Goal: Information Seeking & Learning: Learn about a topic

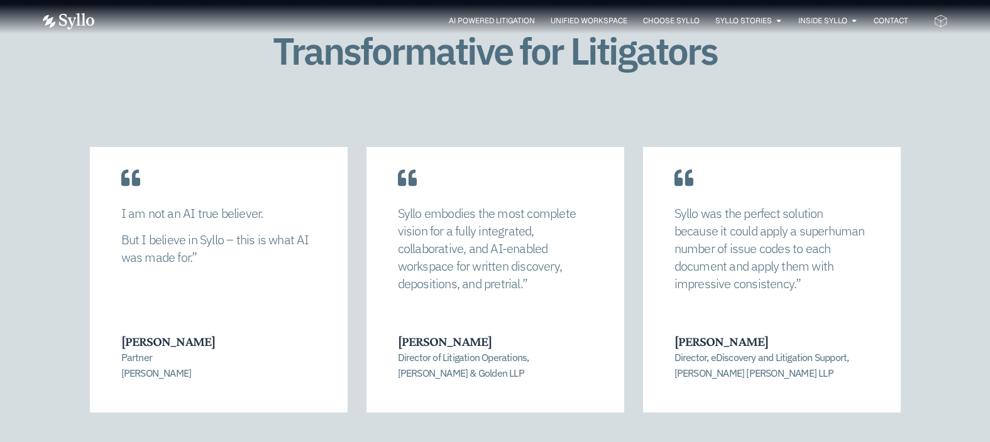
scroll to position [2639, 0]
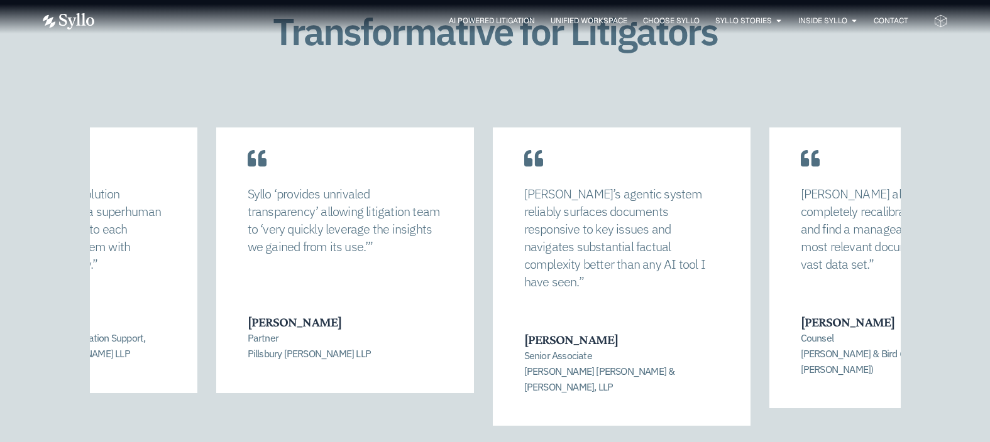
click at [148, 291] on div "Syllo was the perfect solution because it could apply a superhuman number of is…" at bounding box center [69, 248] width 258 height 289
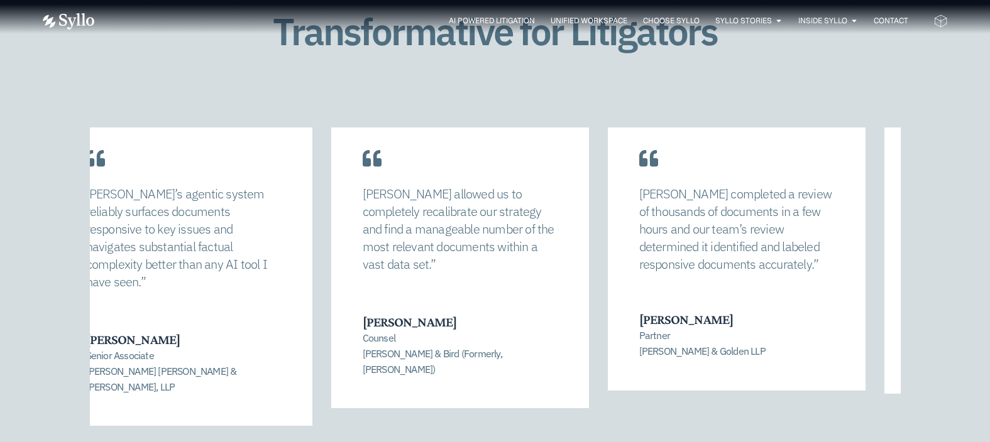
click at [386, 261] on div "Syllo allowed us to completely recalibrate our strategy and find a manageable n…" at bounding box center [460, 256] width 258 height 305
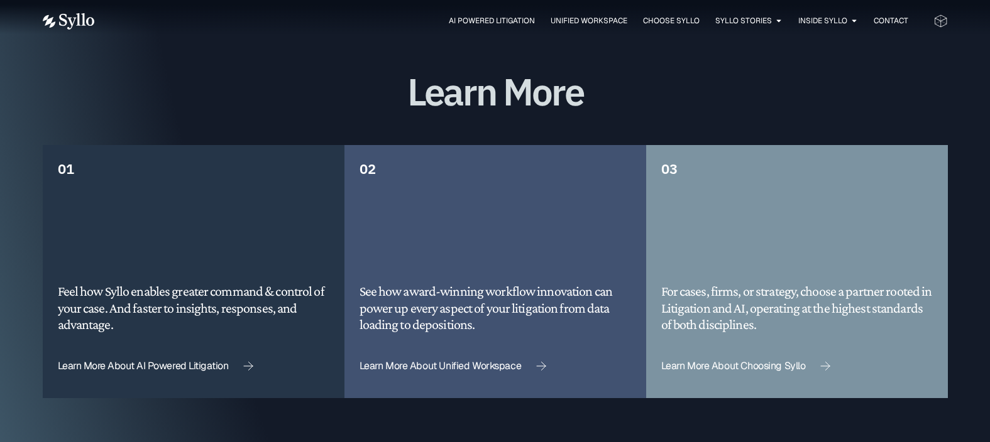
scroll to position [3205, 0]
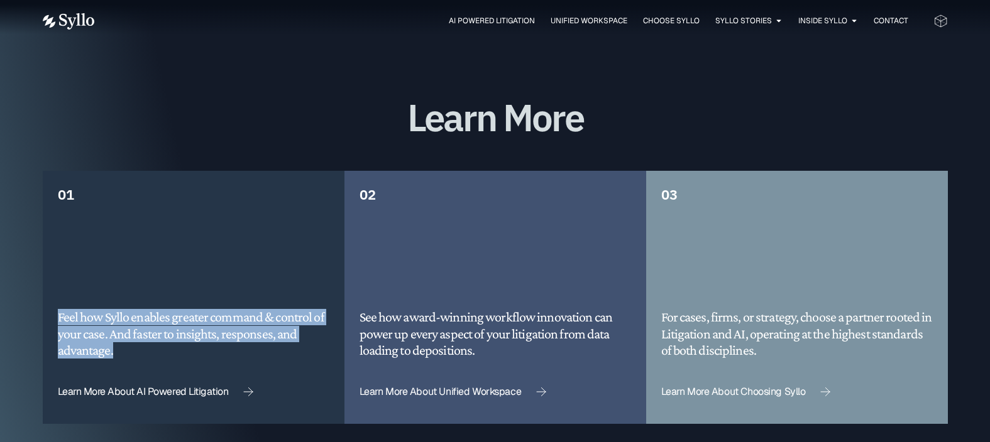
drag, startPoint x: 57, startPoint y: 286, endPoint x: 125, endPoint y: 314, distance: 74.1
click at [125, 314] on div "01 Feel how Syllo enables greater command & control of your case. And faster to…" at bounding box center [194, 297] width 302 height 253
click at [270, 309] on h5 "Feel how Syllo enables greater command & control of your case. And faster to in…" at bounding box center [193, 334] width 271 height 50
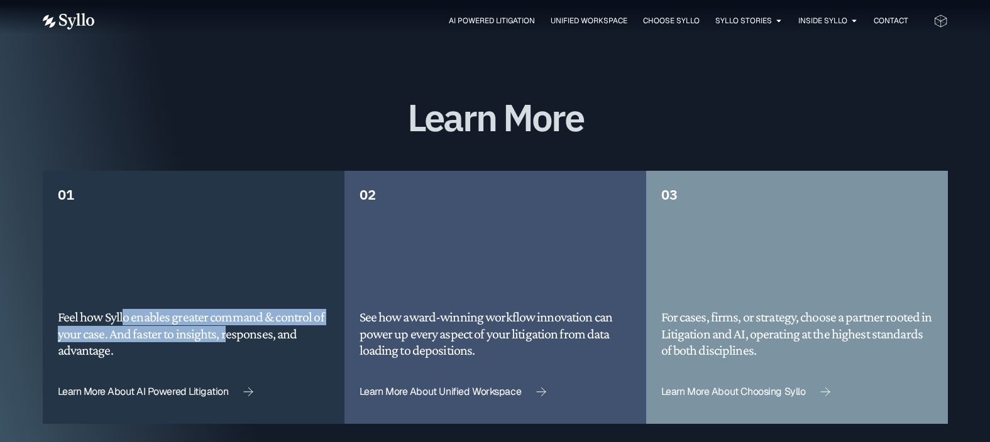
drag, startPoint x: 124, startPoint y: 293, endPoint x: 225, endPoint y: 303, distance: 101.7
click at [225, 309] on h5 "Feel how Syllo enables greater command & control of your case. And faster to in…" at bounding box center [193, 334] width 271 height 50
drag, startPoint x: 84, startPoint y: 280, endPoint x: 94, endPoint y: 315, distance: 37.2
click at [94, 315] on h5 "Feel how Syllo enables greater command & control of your case. And faster to in…" at bounding box center [193, 334] width 271 height 50
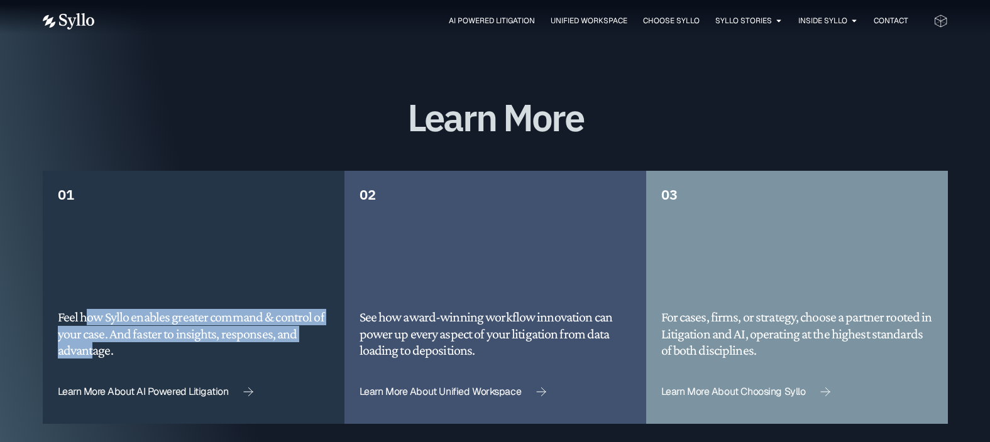
click at [112, 309] on h5 "Feel how Syllo enables greater command & control of your case. And faster to in…" at bounding box center [193, 334] width 271 height 50
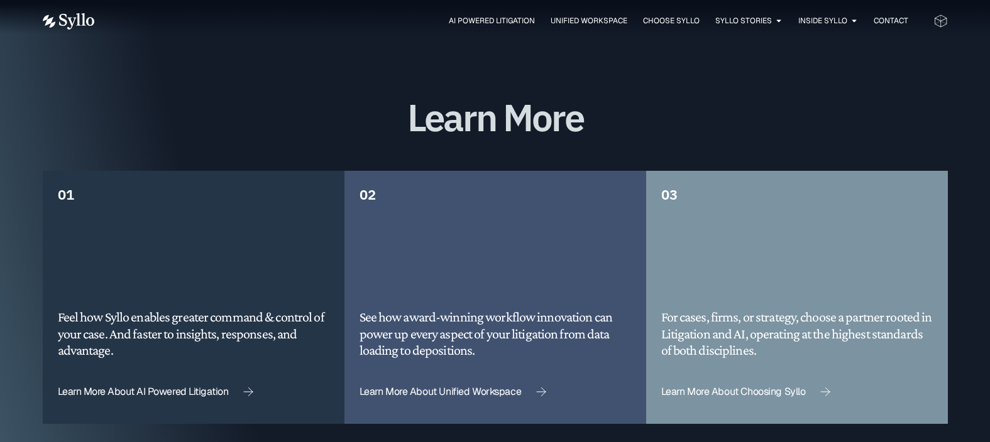
scroll to position [3267, 0]
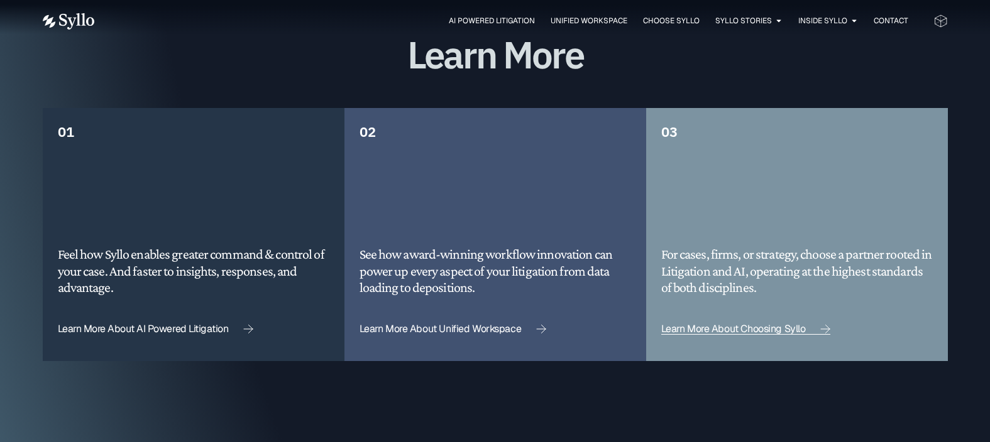
click at [675, 324] on link "Learn More About Choosing Syllo" at bounding box center [746, 329] width 170 height 11
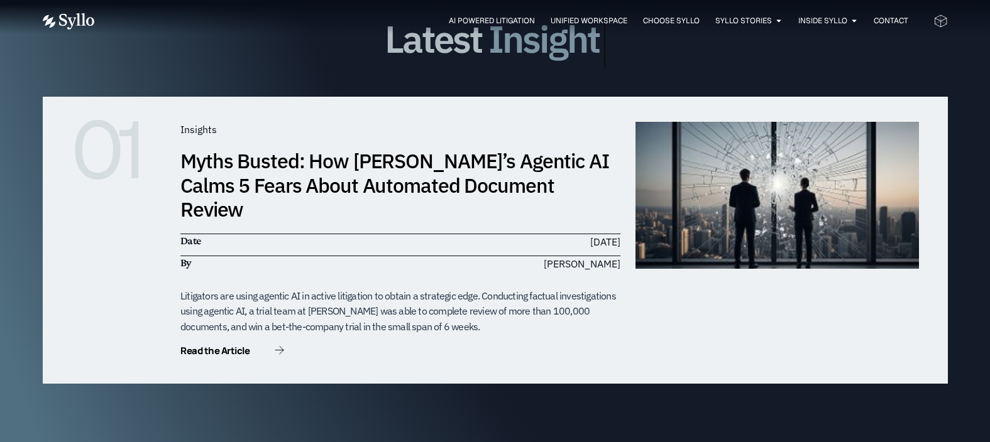
scroll to position [3758, 0]
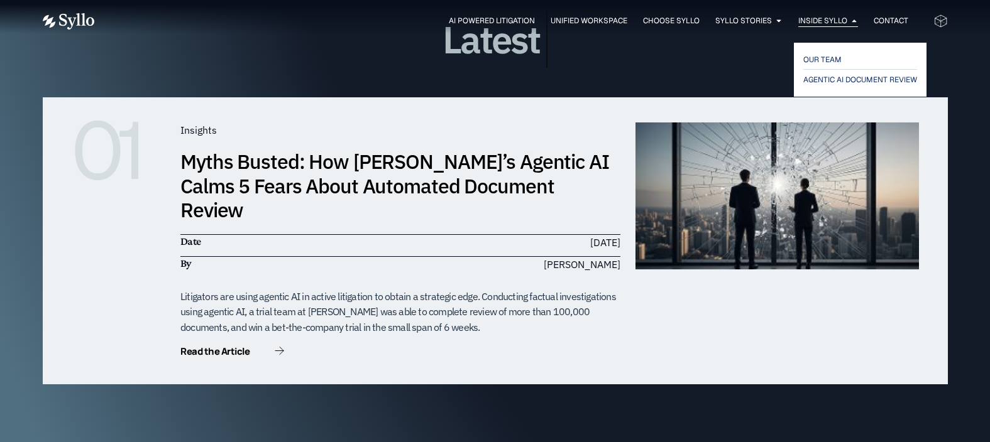
click at [839, 25] on span "Inside Syllo" at bounding box center [822, 20] width 49 height 11
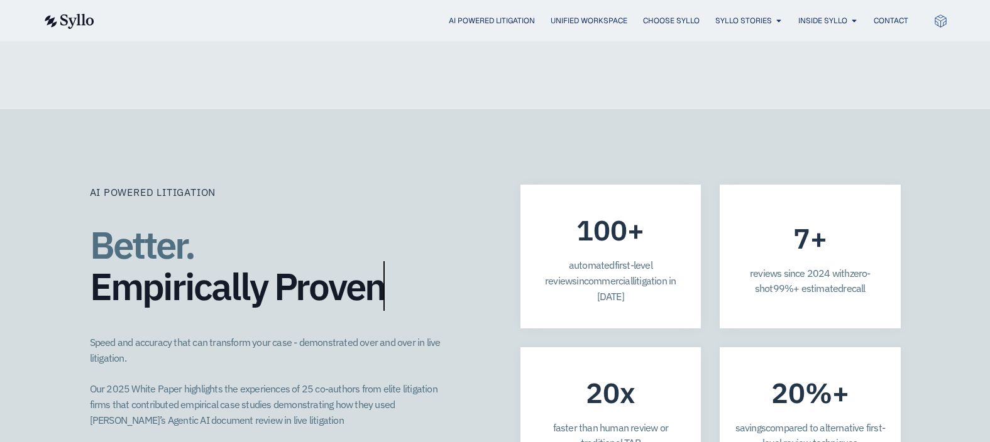
scroll to position [3330, 0]
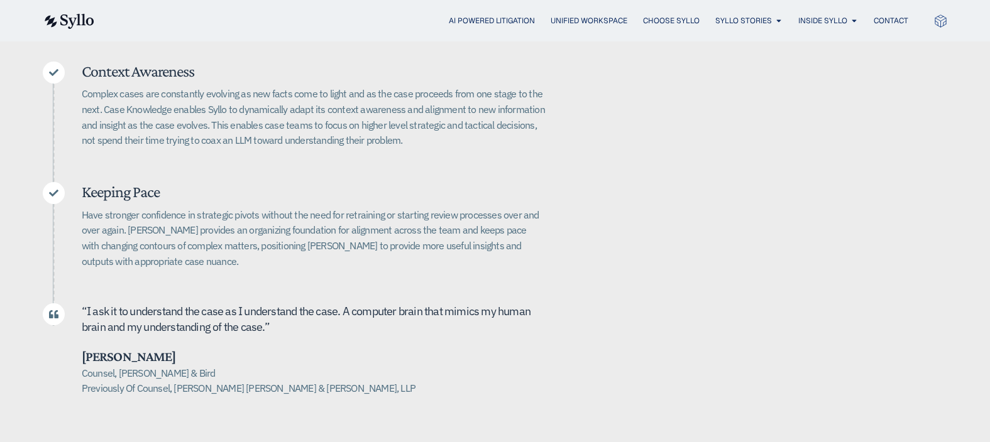
scroll to position [440, 0]
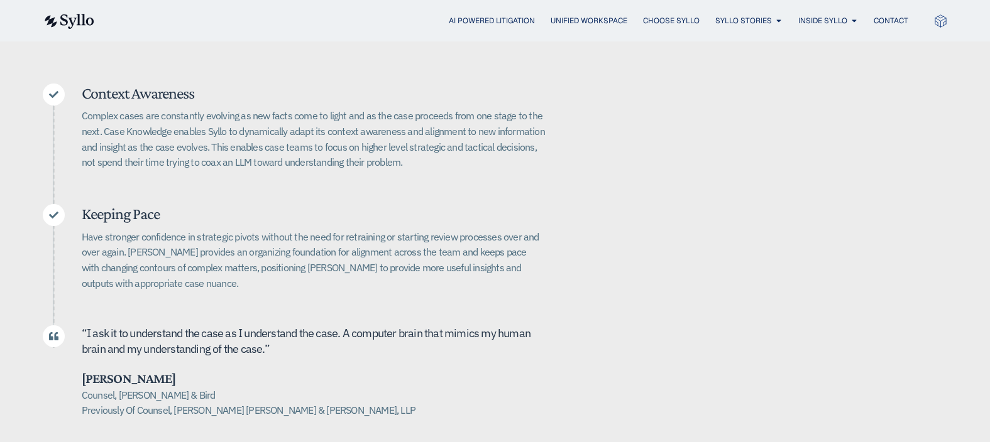
click at [692, 171] on div "Case Knowledge Better. Bigger. Faster. Case Knowledge is at the core of Syllo’s…" at bounding box center [495, 151] width 905 height 635
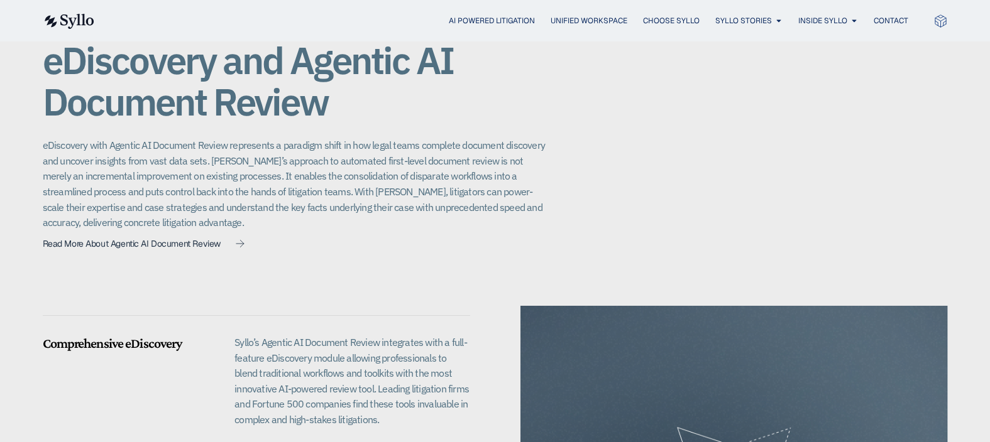
scroll to position [968, 0]
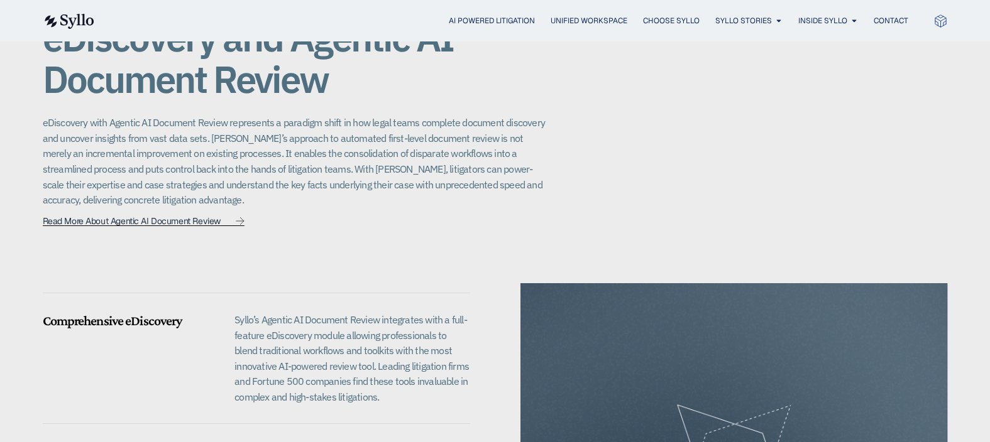
click at [196, 217] on span "Read More About Agentic AI Document Review" at bounding box center [132, 221] width 178 height 9
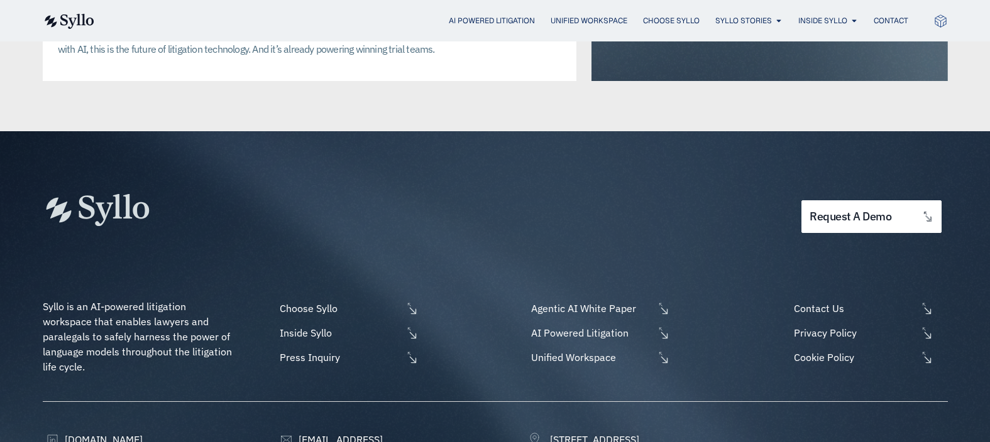
scroll to position [3267, 0]
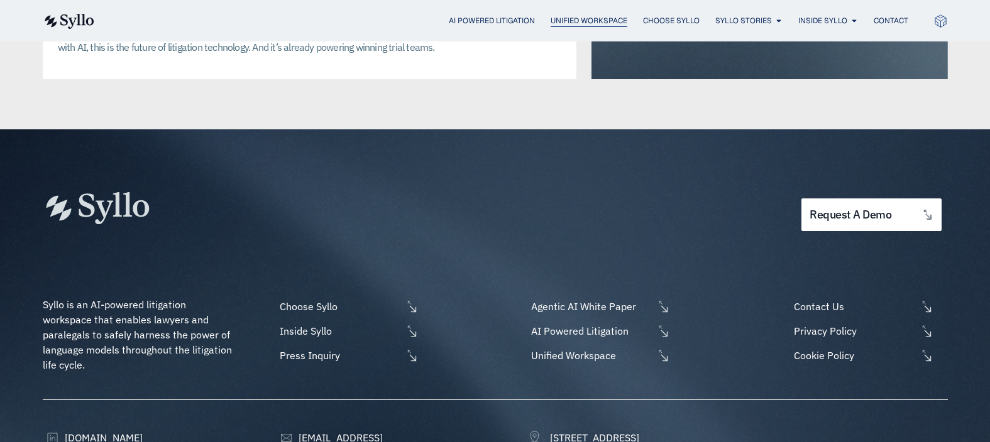
click at [573, 23] on span "Unified Workspace" at bounding box center [588, 20] width 77 height 11
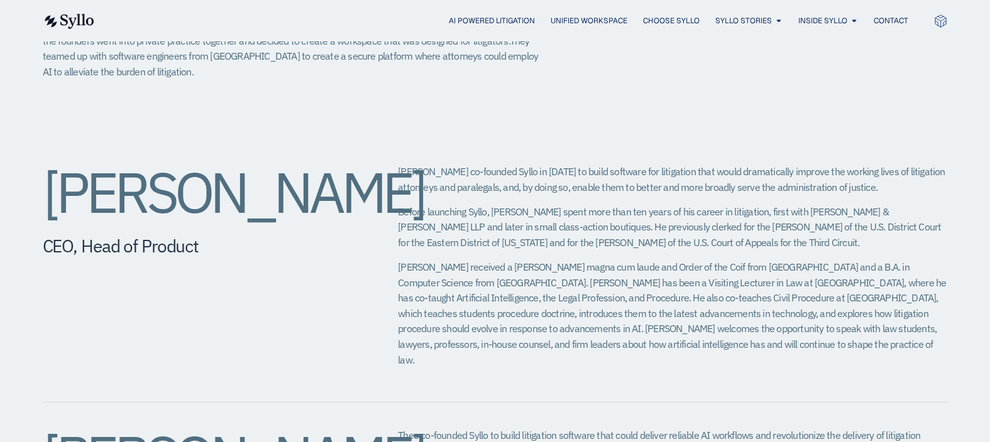
scroll to position [440, 0]
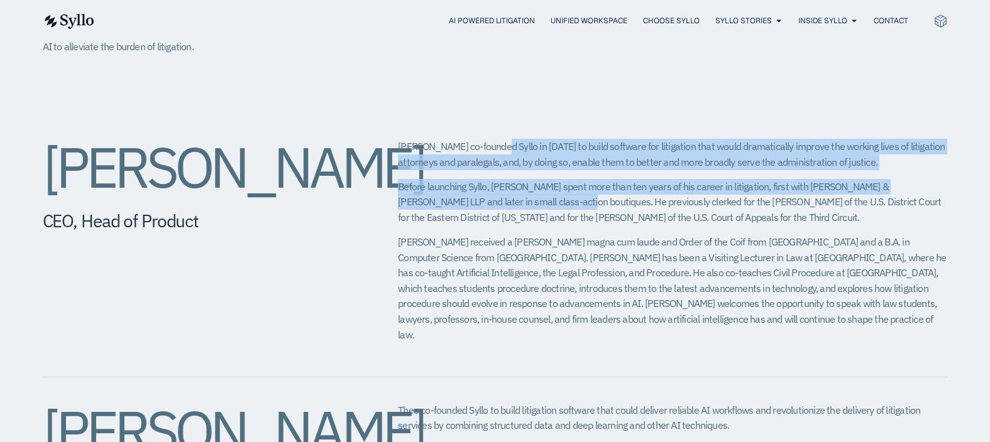
drag, startPoint x: 488, startPoint y: 146, endPoint x: 493, endPoint y: 202, distance: 55.5
click at [493, 202] on div "Jeff co-founded Syllo in 2019 to build software for litigation that would drama…" at bounding box center [672, 245] width 549 height 213
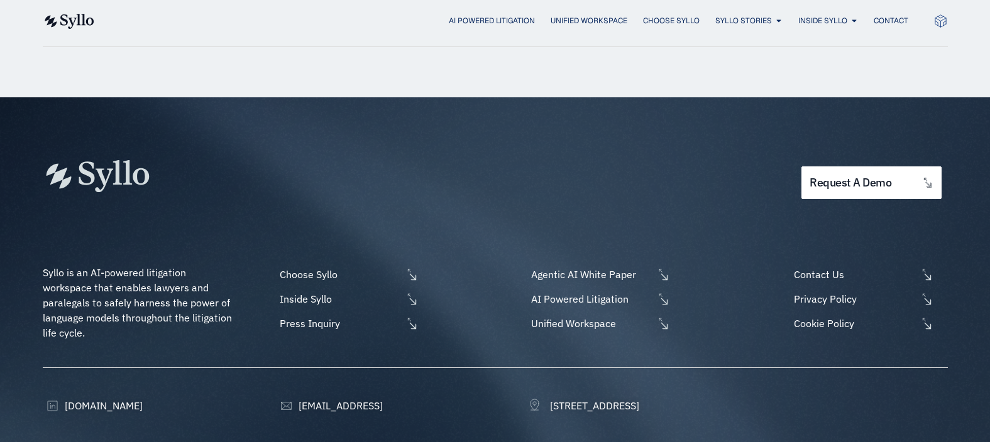
scroll to position [1693, 0]
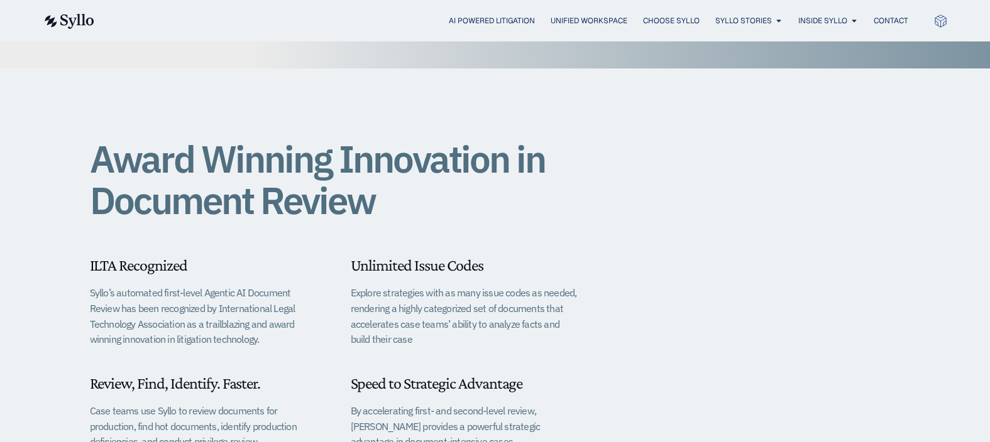
scroll to position [314, 0]
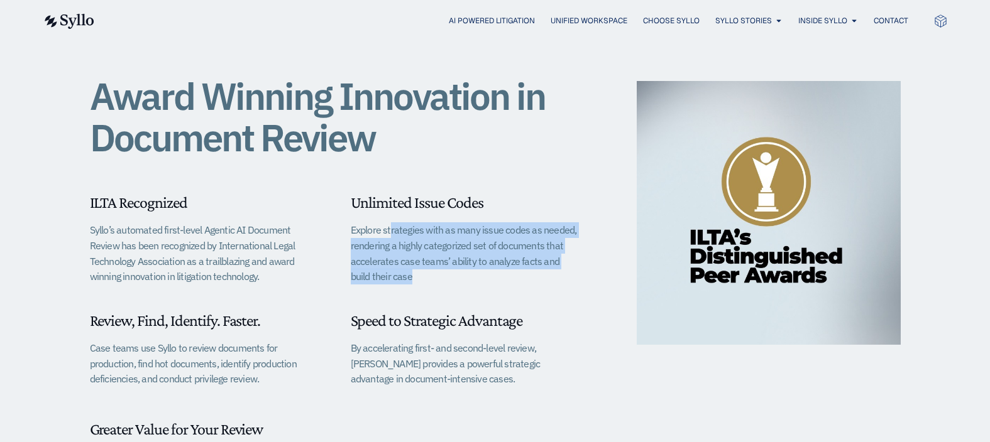
drag, startPoint x: 365, startPoint y: 231, endPoint x: 363, endPoint y: 281, distance: 49.7
click at [363, 281] on p "Explore strategies with as many issue codes as needed, rendering a highly categ…" at bounding box center [465, 253] width 229 height 62
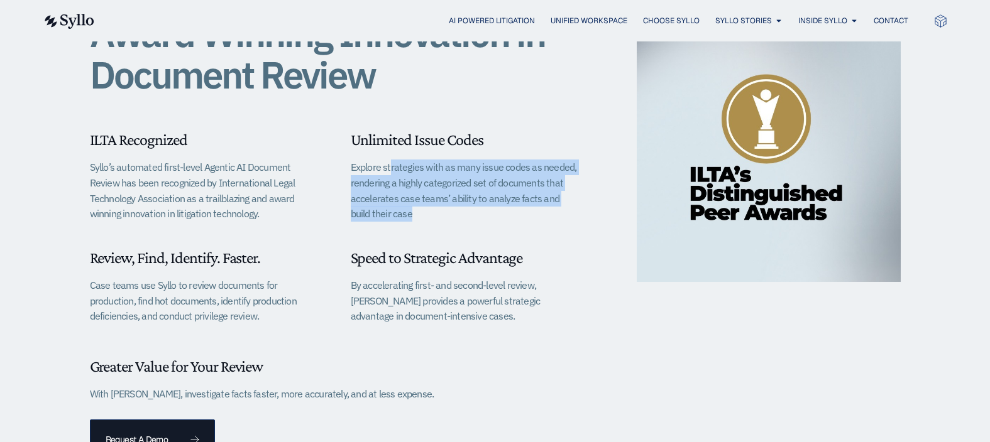
scroll to position [440, 0]
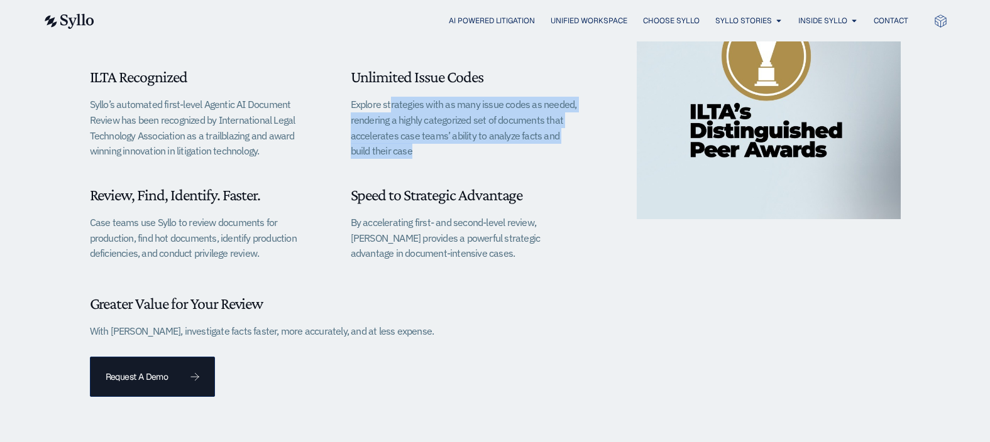
drag, startPoint x: 104, startPoint y: 194, endPoint x: 246, endPoint y: 253, distance: 153.5
click at [246, 253] on div "Review, Find, Identify. Faster. Case teams use Syllo to review documents for pr…" at bounding box center [204, 223] width 229 height 76
click at [246, 253] on p "Case teams use Syllo to review documents for production, find hot documents, id…" at bounding box center [204, 238] width 229 height 46
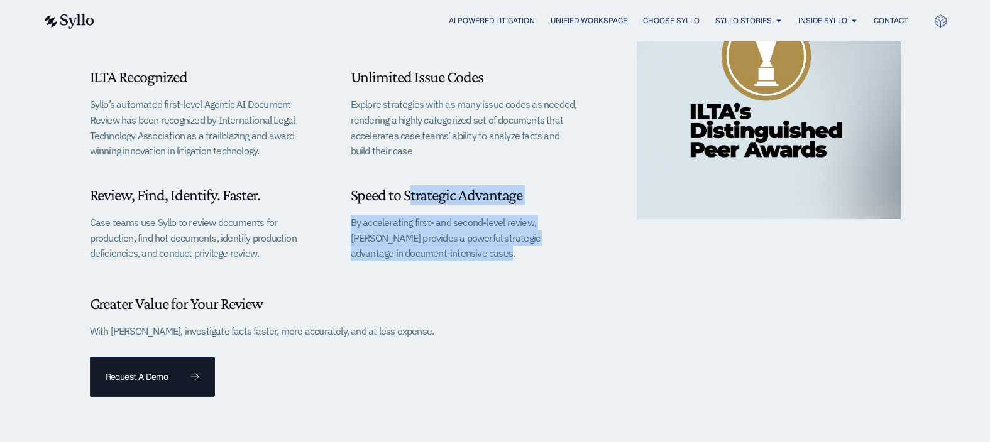
drag, startPoint x: 365, startPoint y: 194, endPoint x: 495, endPoint y: 256, distance: 144.5
click at [495, 256] on div "Speed to Strategic Advantage By accelerating first- and second-level review, Sy…" at bounding box center [465, 223] width 229 height 76
click at [495, 256] on p "By accelerating first- and second-level review, Syllo provides a powerful strat…" at bounding box center [465, 238] width 229 height 46
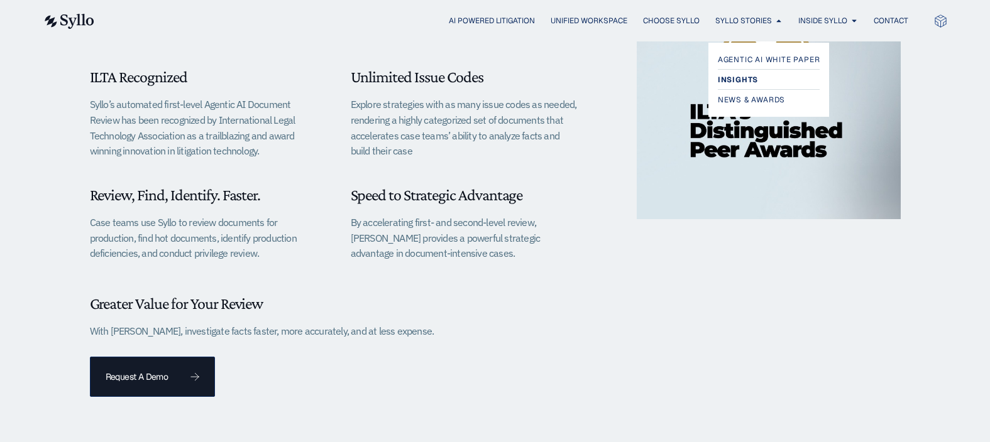
click at [730, 76] on span "Insights" at bounding box center [738, 79] width 40 height 15
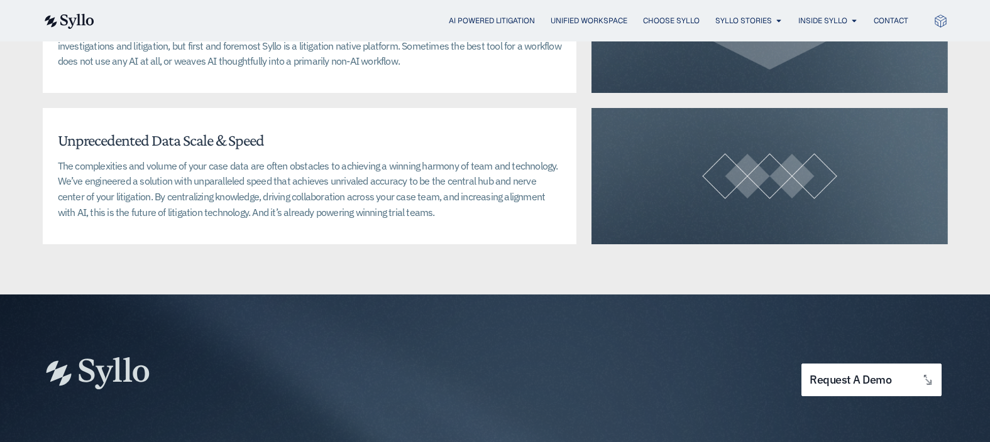
scroll to position [3142, 0]
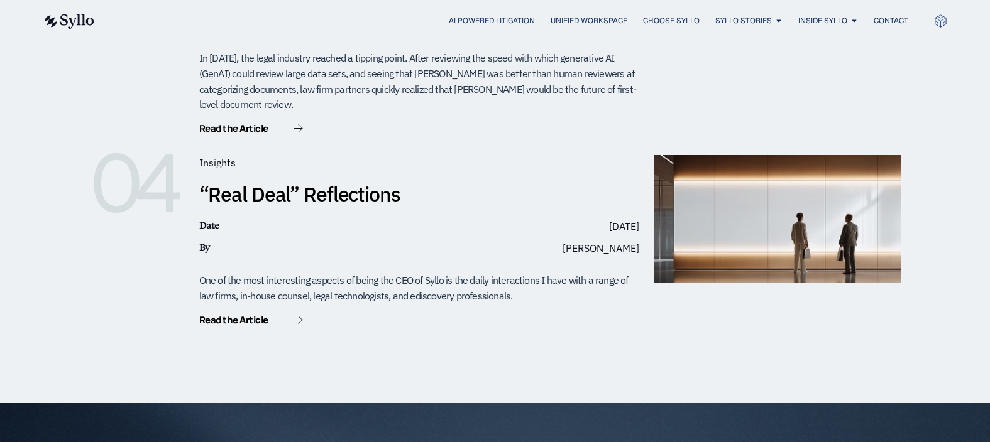
scroll to position [943, 0]
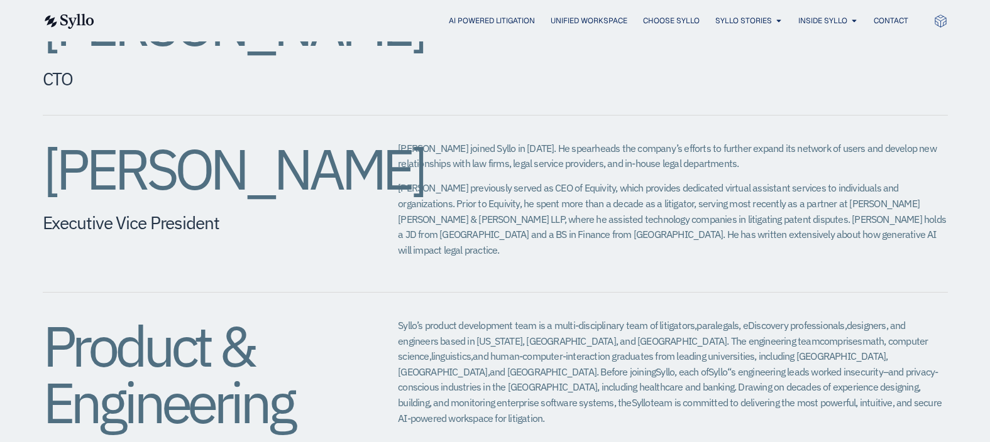
scroll to position [1068, 0]
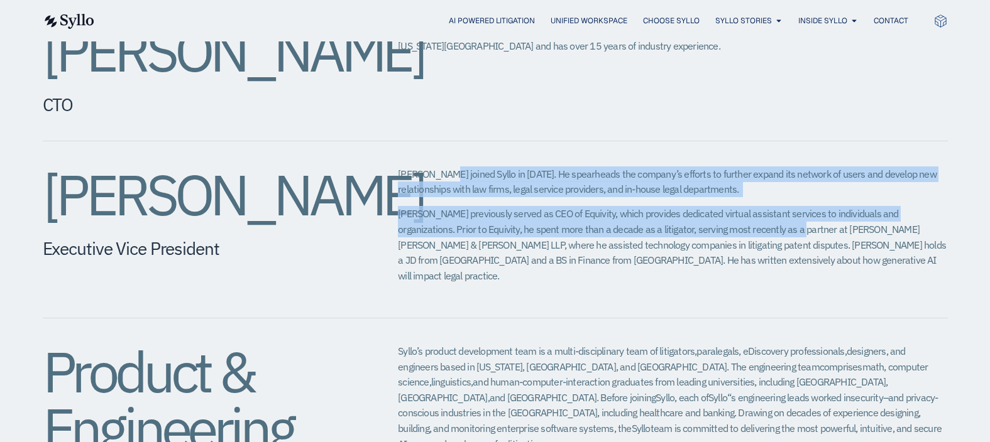
drag, startPoint x: 438, startPoint y: 139, endPoint x: 748, endPoint y: 198, distance: 315.4
click at [748, 198] on div "[PERSON_NAME] joined Syllo in [DATE]. He spearheads the company’s efforts to fu…" at bounding box center [672, 230] width 549 height 126
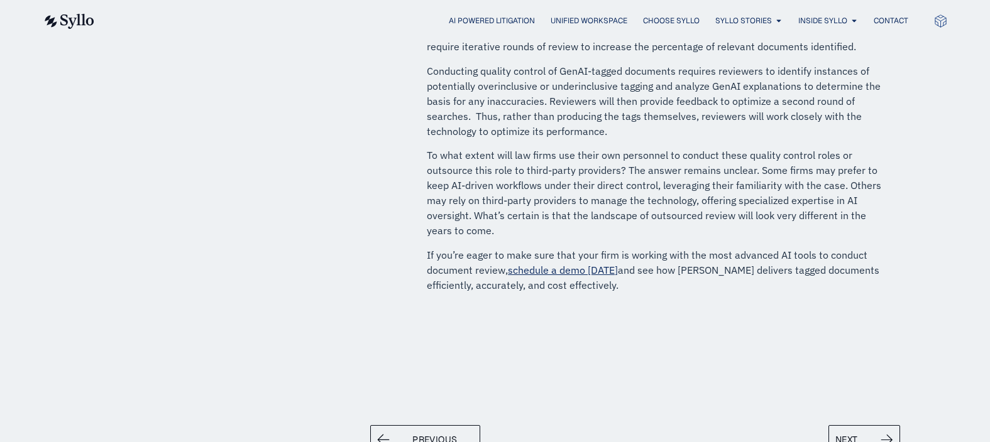
scroll to position [754, 0]
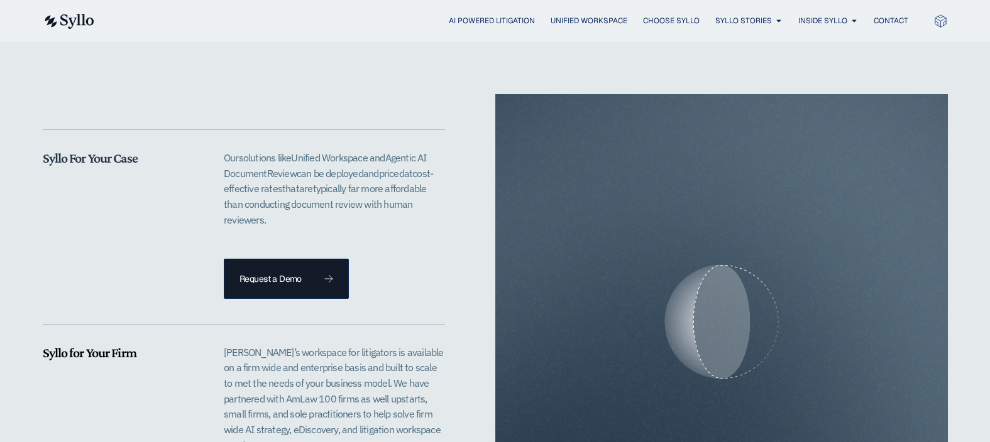
scroll to position [2513, 0]
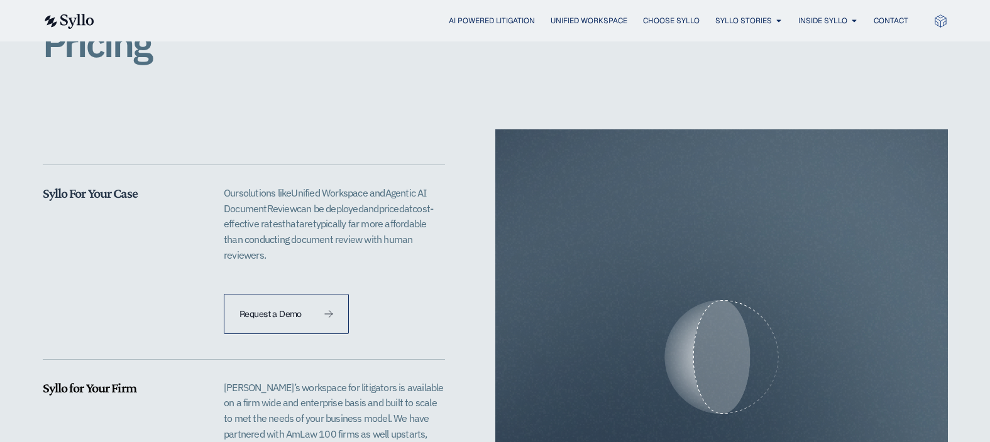
click at [325, 307] on link "Request a Demo" at bounding box center [286, 314] width 125 height 40
